Goal: Task Accomplishment & Management: Manage account settings

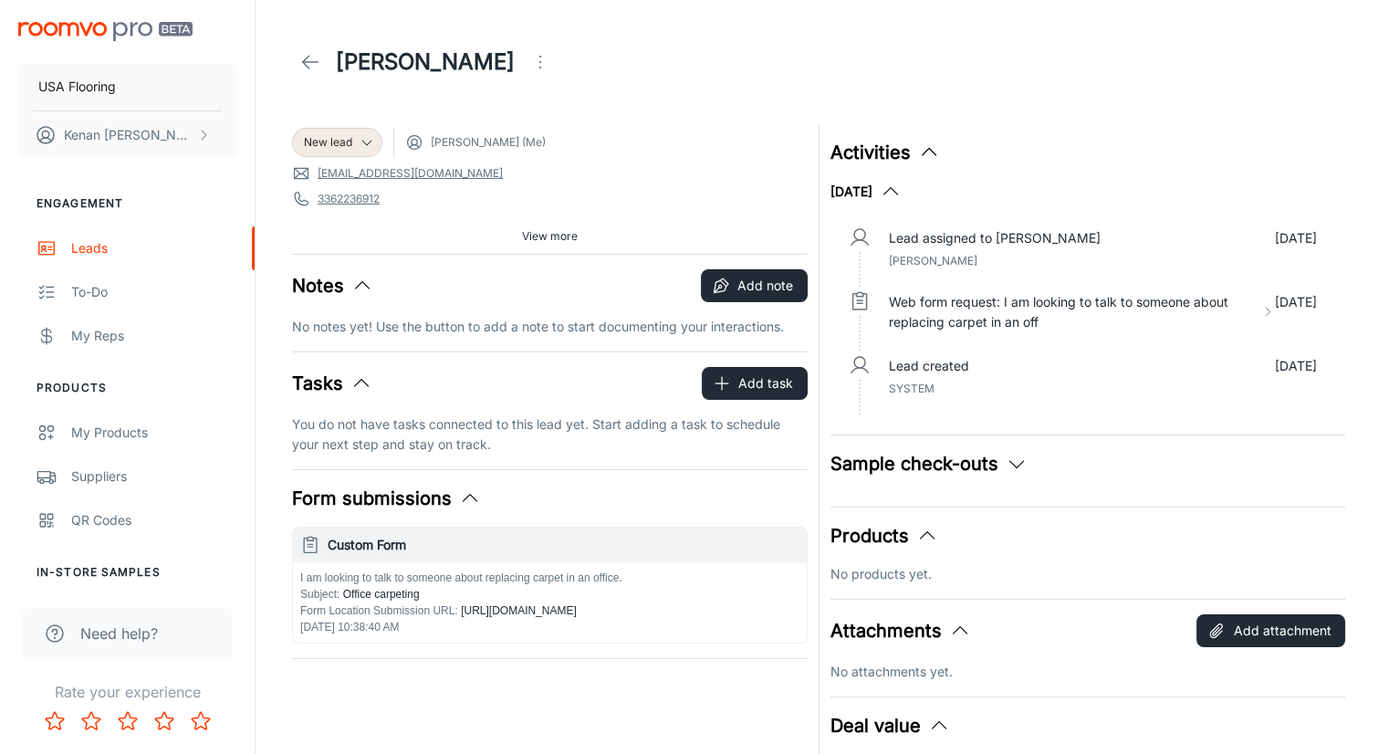
click at [307, 55] on icon at bounding box center [310, 62] width 22 height 22
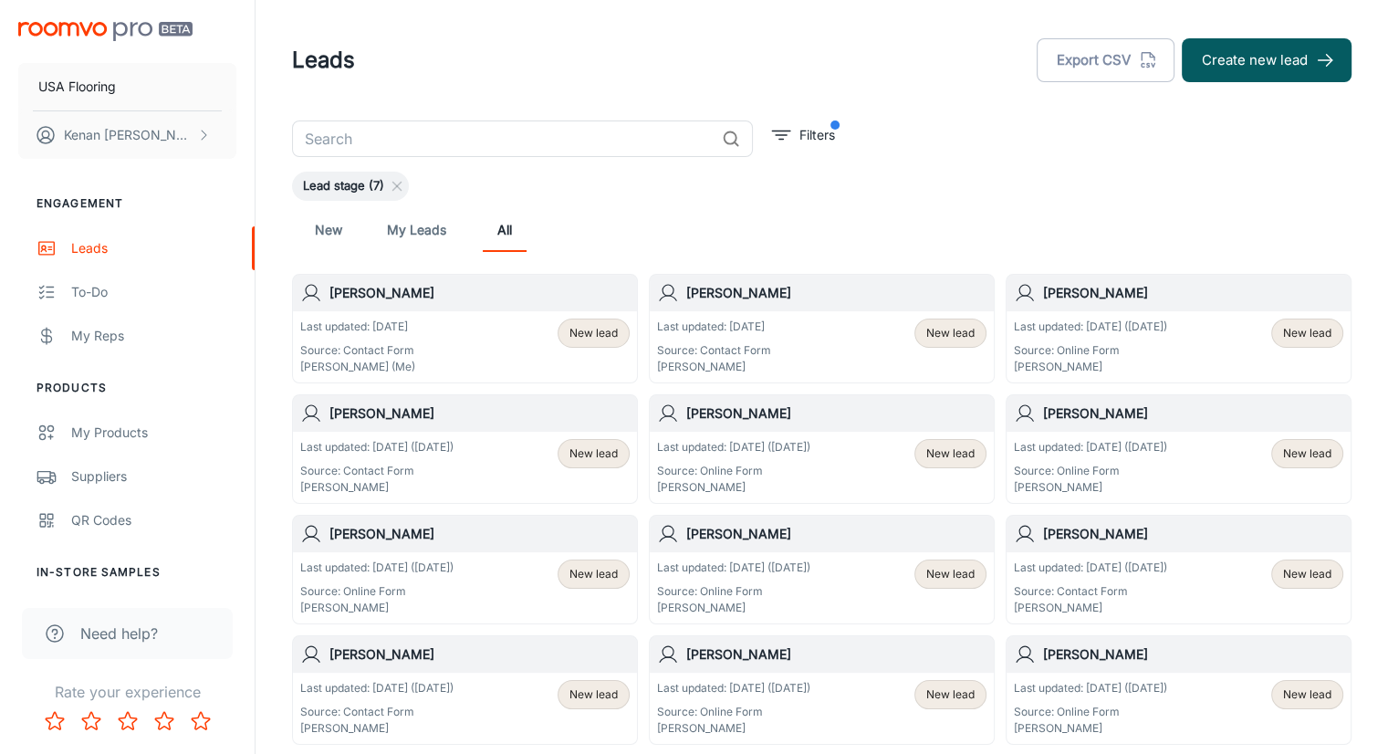
click at [619, 225] on div "New My Leads All" at bounding box center [822, 230] width 1031 height 44
click at [445, 324] on div "Last updated: [DATE] Source: Contact Form [PERSON_NAME] (Me) New lead" at bounding box center [465, 347] width 330 height 57
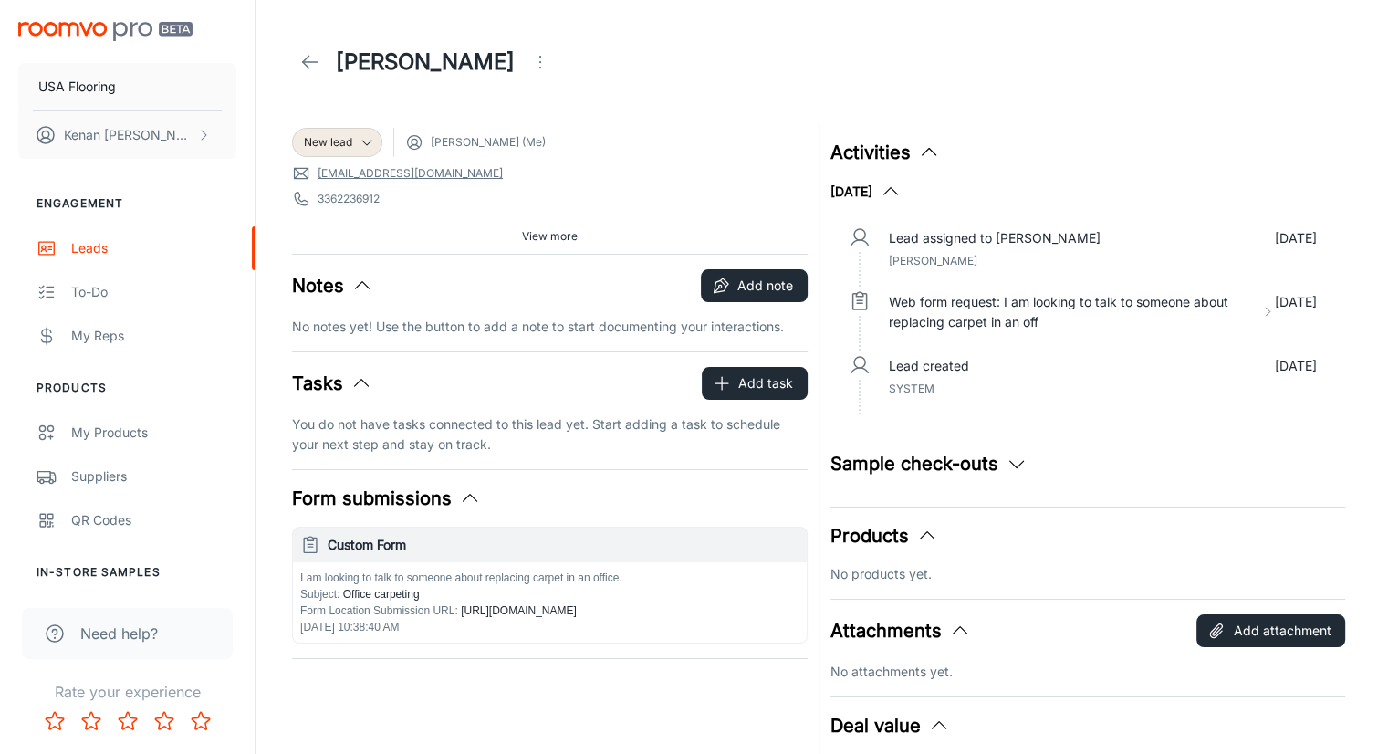
click at [949, 52] on div "[PERSON_NAME]" at bounding box center [822, 62] width 1060 height 51
click at [610, 94] on header "[PERSON_NAME]" at bounding box center [822, 62] width 1104 height 124
click at [620, 89] on header "[PERSON_NAME]" at bounding box center [822, 62] width 1104 height 124
click at [632, 66] on div "[PERSON_NAME]" at bounding box center [822, 62] width 1060 height 51
click at [632, 67] on div "[PERSON_NAME]" at bounding box center [822, 62] width 1060 height 51
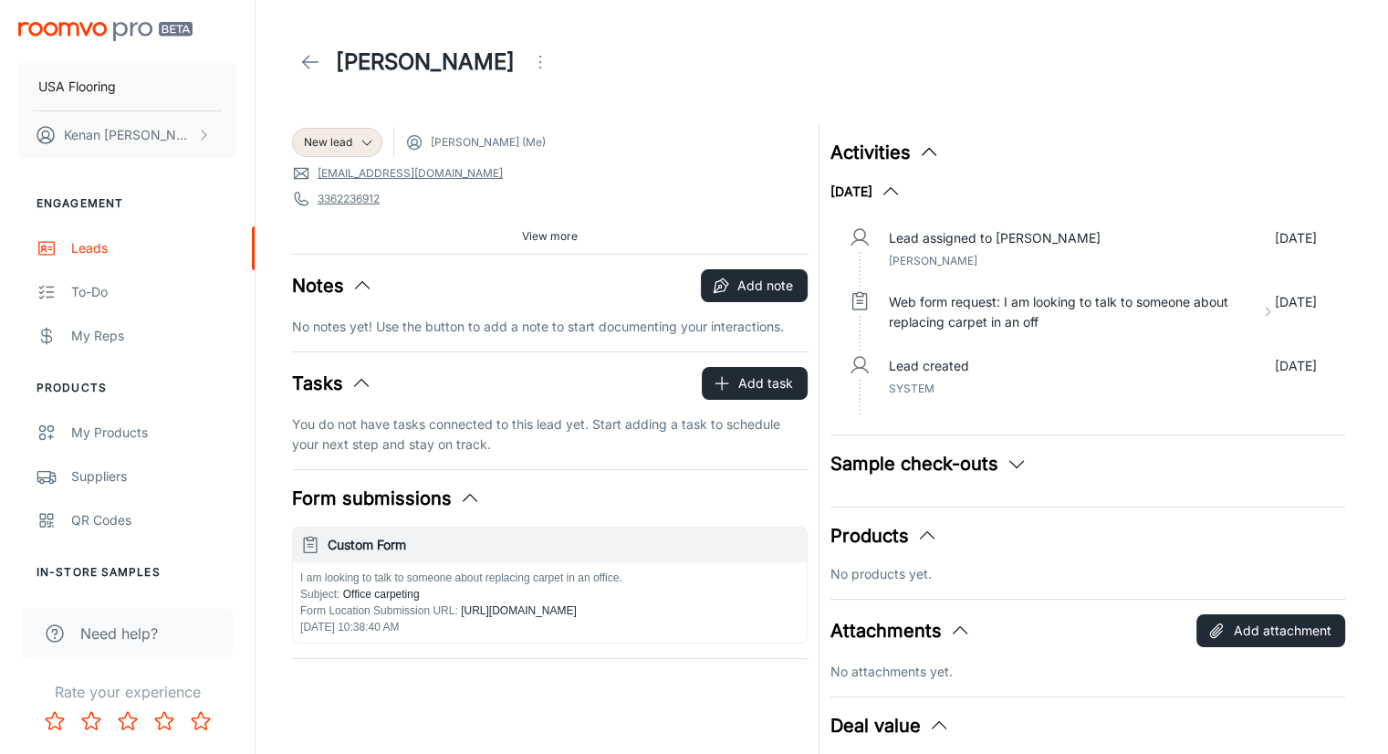
click at [641, 69] on div "[PERSON_NAME]" at bounding box center [822, 62] width 1060 height 51
click at [457, 111] on header "[PERSON_NAME]" at bounding box center [822, 62] width 1104 height 124
click at [387, 114] on header "[PERSON_NAME]" at bounding box center [822, 62] width 1104 height 124
click at [570, 103] on header "[PERSON_NAME]" at bounding box center [822, 62] width 1104 height 124
